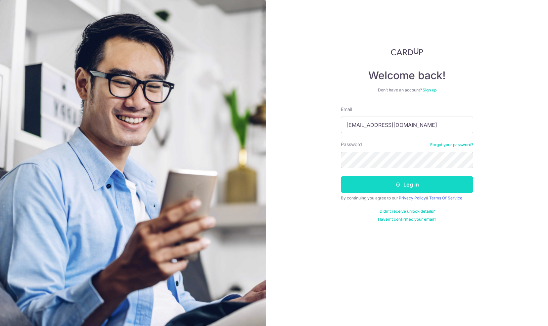
click at [398, 183] on icon "submit" at bounding box center [397, 184] width 5 height 5
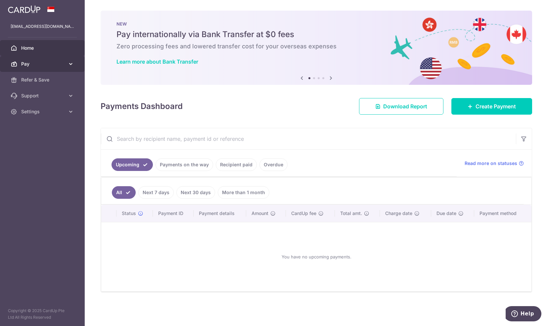
click at [53, 64] on span "Pay" at bounding box center [43, 64] width 44 height 7
click at [43, 79] on span "Payments" at bounding box center [43, 79] width 44 height 7
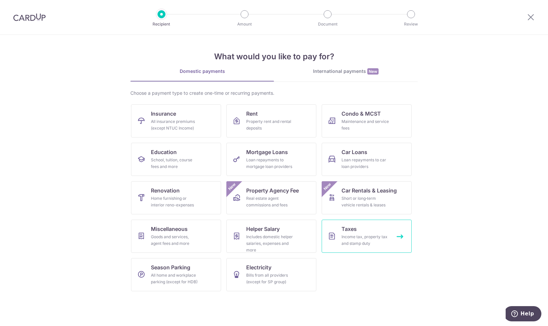
click at [341, 239] on link "Taxes Income tax, property tax and stamp duty" at bounding box center [367, 235] width 90 height 33
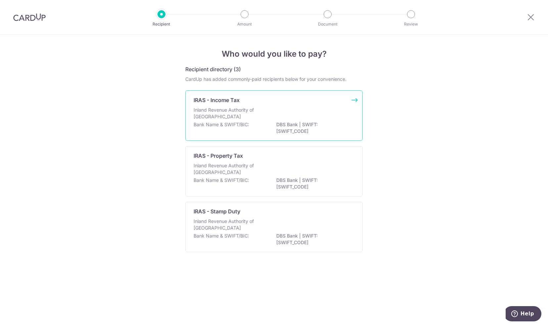
click at [265, 104] on div "IRAS - Income Tax" at bounding box center [270, 100] width 153 height 8
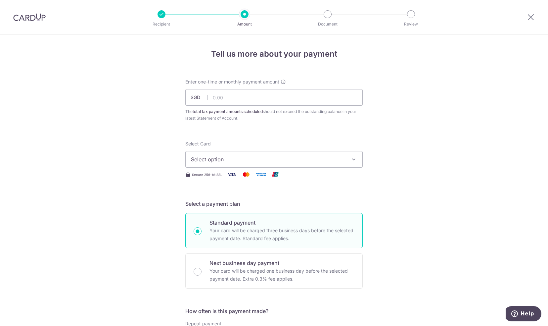
click at [353, 160] on icon "button" at bounding box center [353, 159] width 7 height 7
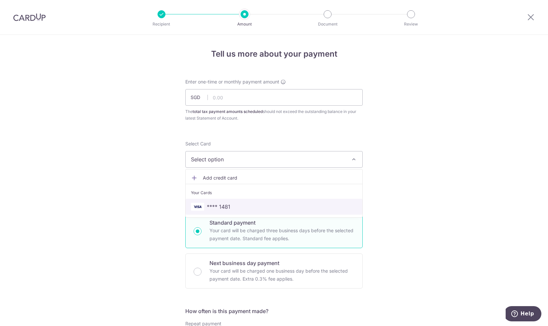
click at [220, 208] on span "**** 1481" at bounding box center [218, 207] width 23 height 8
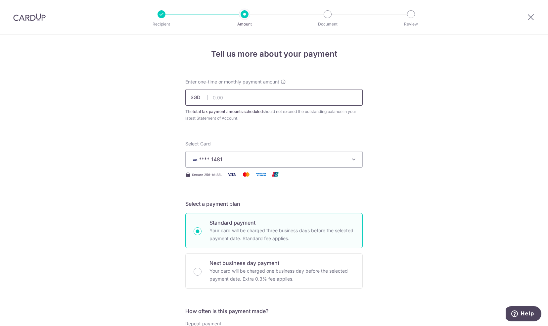
click at [240, 100] on input "text" at bounding box center [273, 97] width 177 height 17
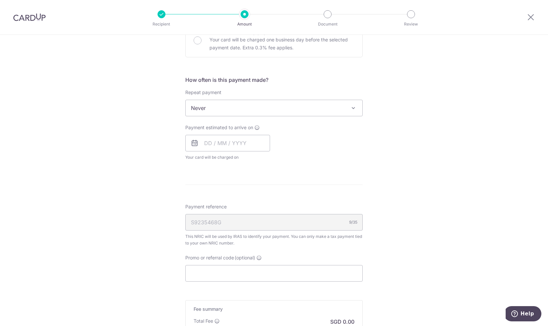
scroll to position [232, 0]
click at [209, 143] on input "text" at bounding box center [227, 142] width 85 height 17
type input "4,373.93"
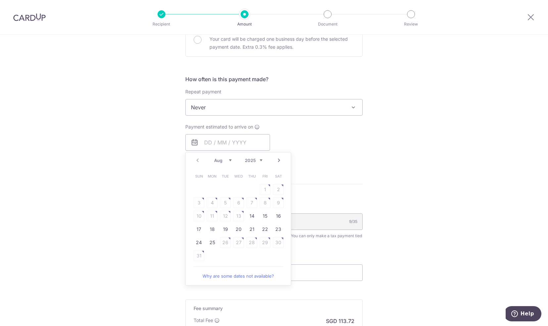
click at [363, 172] on div "Tell us more about your payment Enter one-time or monthly payment amount SGD 4,…" at bounding box center [274, 110] width 548 height 615
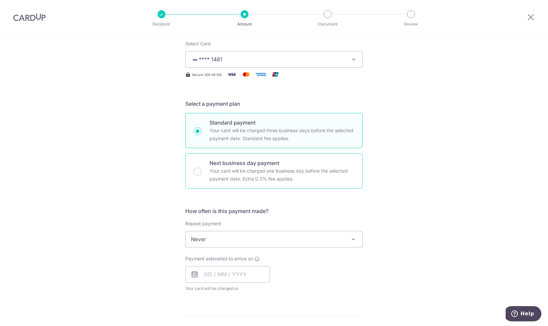
scroll to position [99, 0]
click at [199, 169] on div "Next business day payment Your card will be charged one business day before the…" at bounding box center [273, 171] width 177 height 35
radio input "false"
radio input "true"
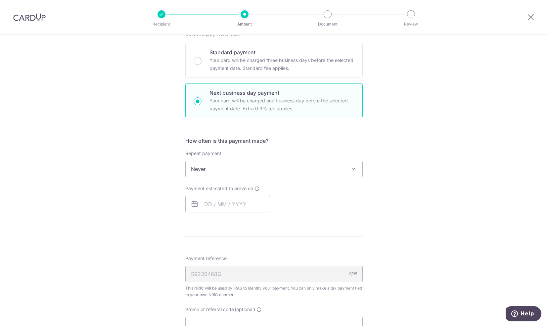
scroll to position [199, 0]
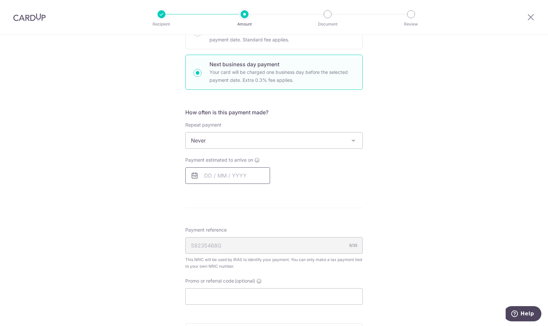
click at [230, 174] on input "text" at bounding box center [227, 175] width 85 height 17
click at [381, 213] on div "Tell us more about your payment Enter one-time or monthly payment amount SGD 4,…" at bounding box center [274, 138] width 548 height 605
